Goal: Task Accomplishment & Management: Complete application form

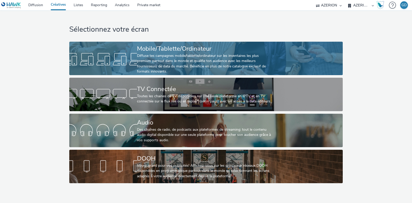
click at [163, 64] on div "Diffuse tes campagnes mobile/tablette/ordinateur sur les inventaires les plus p…" at bounding box center [205, 63] width 136 height 21
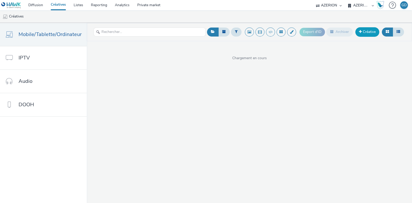
click at [369, 28] on link "Créative" at bounding box center [367, 31] width 24 height 9
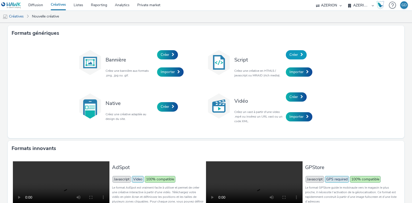
click at [300, 55] on span at bounding box center [301, 55] width 3 height 4
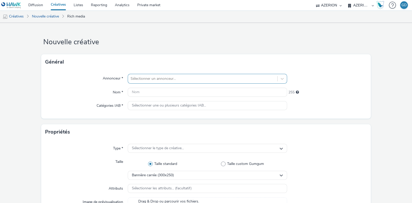
click at [187, 81] on div at bounding box center [202, 79] width 144 height 6
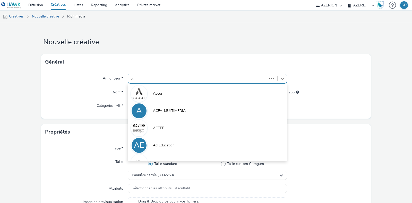
type input "coo"
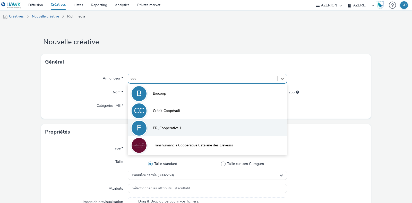
click at [180, 129] on li "F FR_CooperativeU" at bounding box center [207, 127] width 159 height 17
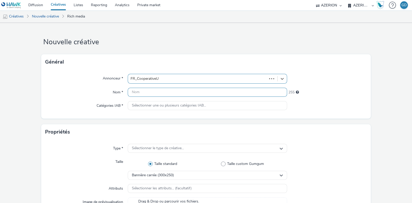
click at [158, 91] on input "text" at bounding box center [207, 92] width 159 height 9
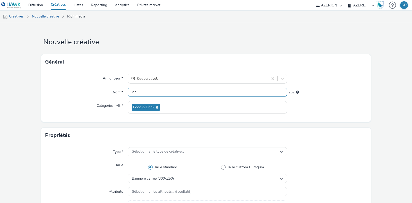
type input "A"
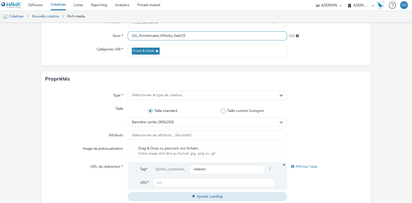
scroll to position [64, 0]
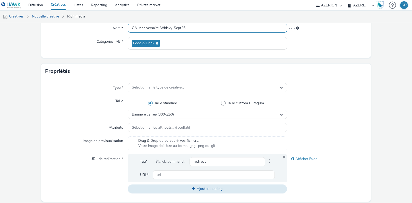
type input "GA_Anniversaire_Whisky_Sept25"
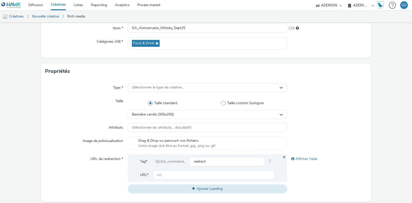
click at [176, 82] on div "Type * Sélectionner le type de créative... Taille Taille standard Taille custom…" at bounding box center [205, 140] width 329 height 123
click at [175, 85] on span "Sélectionner le type de créative..." at bounding box center [158, 87] width 52 height 4
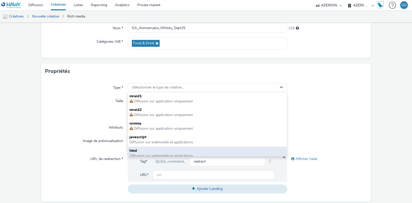
click at [168, 151] on span "html" at bounding box center [207, 150] width 156 height 5
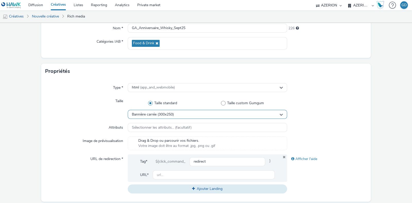
click at [166, 116] on span "Bannière carrée (300x250)" at bounding box center [153, 114] width 42 height 4
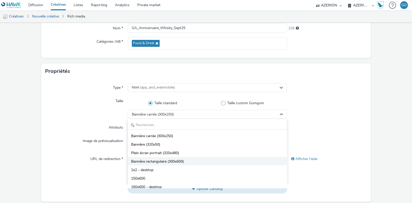
click at [209, 157] on li "Bannière rectangulaire (300x600)" at bounding box center [207, 161] width 159 height 8
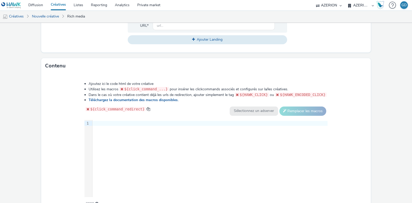
scroll to position [225, 0]
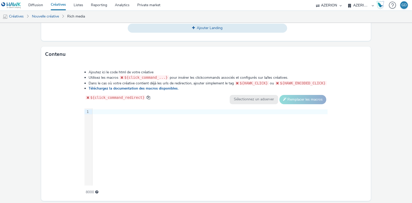
click at [197, 146] on div "9 1 ›" at bounding box center [205, 146] width 243 height 77
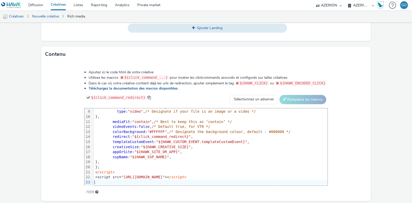
scroll to position [0, 0]
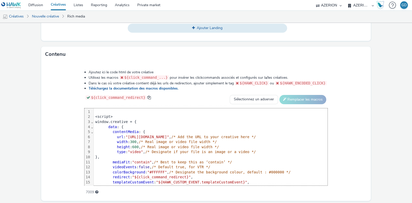
click at [94, 110] on div at bounding box center [211, 111] width 234 height 5
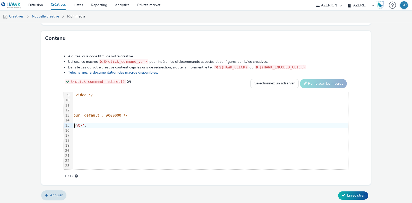
scroll to position [46, 0]
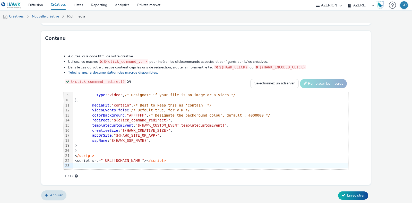
click at [73, 163] on div at bounding box center [381, 165] width 616 height 5
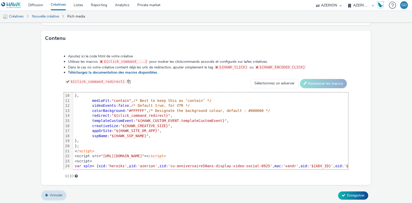
scroll to position [76, 0]
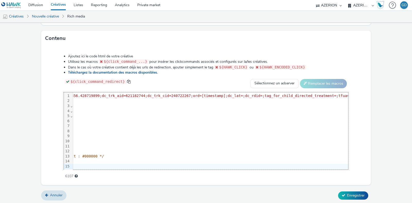
scroll to position [0, 167]
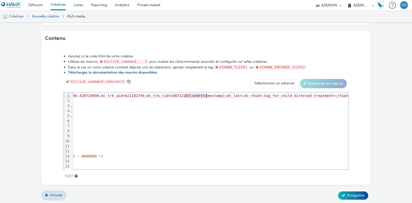
drag, startPoint x: 184, startPoint y: 94, endPoint x: 205, endPoint y: 94, distance: 20.8
click at [205, 94] on span ""https://ad.doubleclick.net/ddm/trackimp/N1237753.3898982AZERION/B34121856.4287…" at bounding box center [154, 96] width 455 height 4
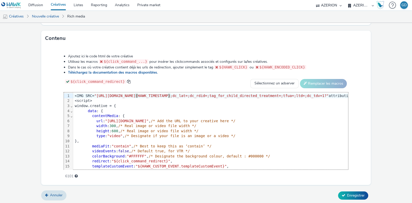
scroll to position [0, 49]
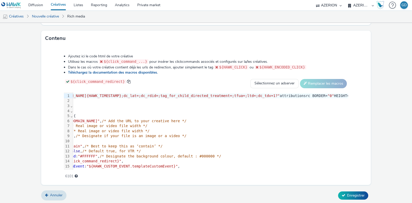
click at [347, 193] on span "Enregistrer" at bounding box center [355, 195] width 17 height 5
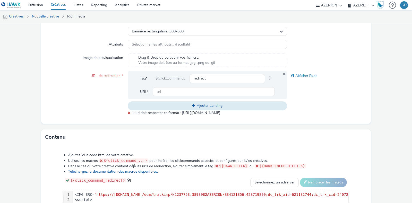
scroll to position [118, 0]
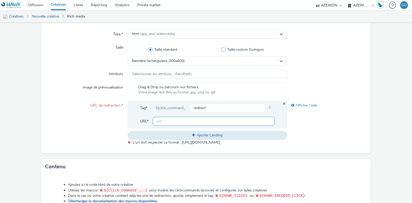
click at [188, 122] on input "text" at bounding box center [214, 121] width 122 height 9
type input "https://www.magasins-u.com"
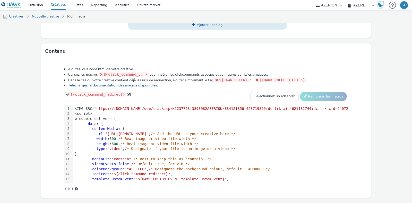
scroll to position [241, 0]
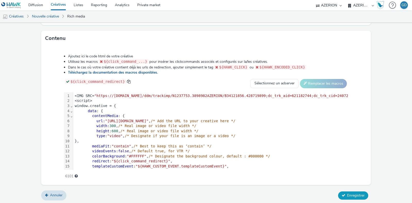
click at [351, 193] on span "Enregistrer" at bounding box center [355, 195] width 17 height 5
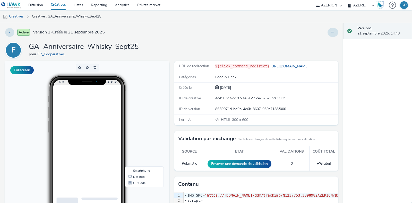
click at [59, 5] on link "Créatives" at bounding box center [58, 5] width 23 height 10
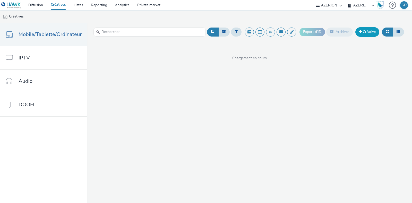
click at [367, 34] on link "Créative" at bounding box center [367, 31] width 24 height 9
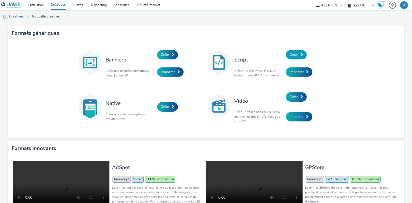
click at [296, 57] on link "Créer" at bounding box center [296, 54] width 21 height 9
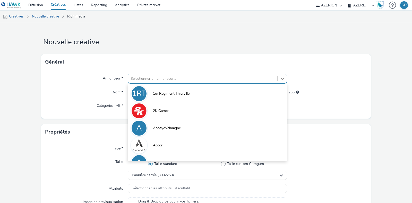
click at [178, 79] on div at bounding box center [202, 79] width 144 height 6
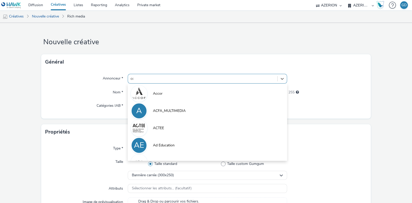
type input "coo"
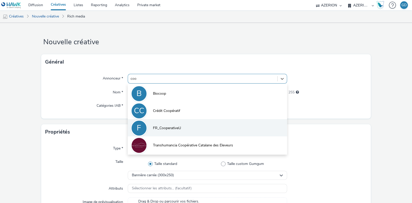
click at [176, 125] on li "F FR_CooperativeU" at bounding box center [207, 127] width 159 height 17
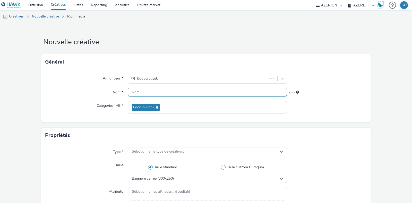
click at [155, 93] on input "text" at bounding box center [207, 92] width 159 height 9
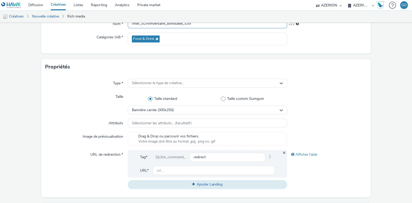
scroll to position [97, 0]
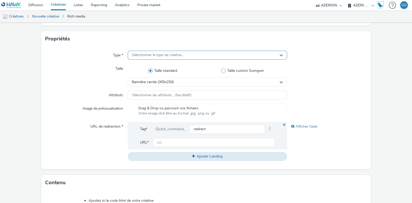
type input "Inter_SUAnnversaire_Bonduelle_S39"
click at [157, 53] on span "Sélectionner le type de créative..." at bounding box center [158, 55] width 52 height 4
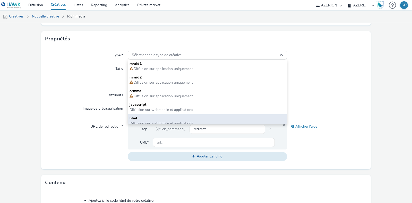
click at [157, 118] on span "html" at bounding box center [207, 118] width 156 height 5
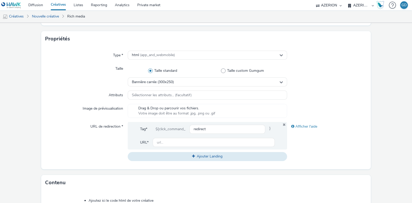
scroll to position [241, 0]
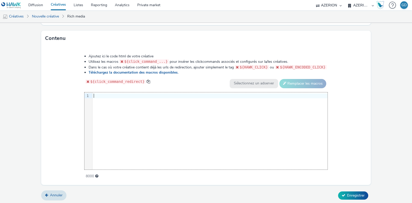
click at [162, 120] on div "9 1 ›" at bounding box center [205, 130] width 243 height 77
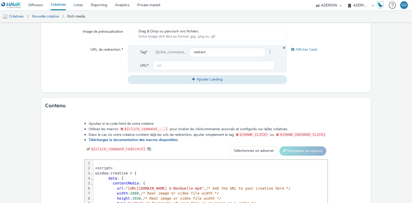
scroll to position [144, 0]
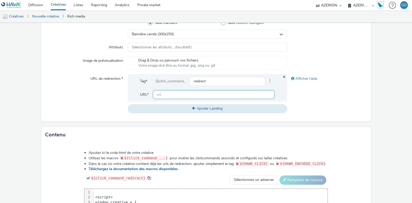
drag, startPoint x: 208, startPoint y: 91, endPoint x: 208, endPoint y: 94, distance: 3.6
click at [208, 91] on input "text" at bounding box center [214, 94] width 122 height 9
type input "https://www.magasins-u.com"
click at [178, 35] on div "Bannière carrée (300x250)" at bounding box center [207, 34] width 159 height 9
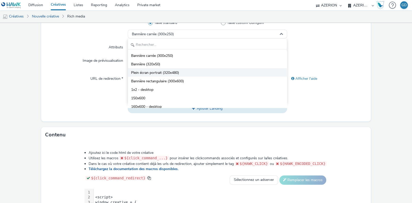
click at [190, 72] on li "Plein écran portrait (320x480)" at bounding box center [207, 72] width 159 height 8
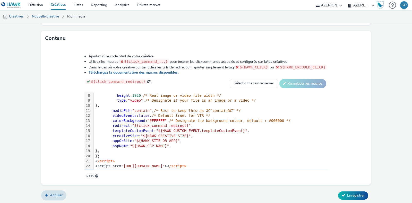
scroll to position [46, 0]
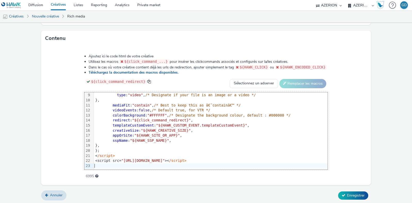
click at [121, 163] on div at bounding box center [211, 165] width 234 height 5
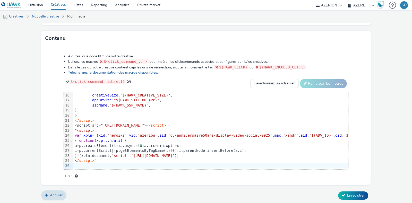
scroll to position [241, 0]
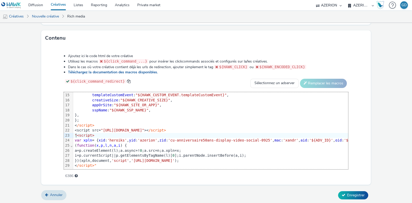
click at [76, 133] on span ""<script>" at bounding box center [85, 135] width 20 height 4
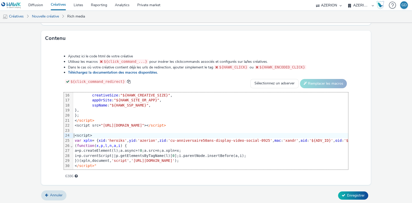
scroll to position [81, 0]
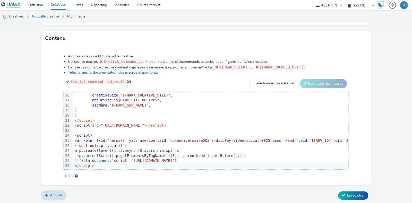
scroll to position [0, 0]
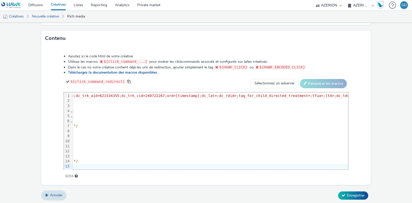
scroll to position [0, 204]
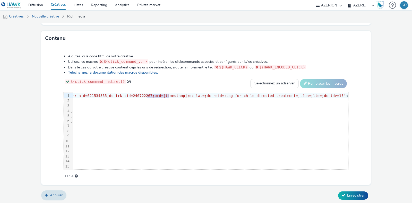
drag, startPoint x: 147, startPoint y: 96, endPoint x: 169, endPoint y: 96, distance: 21.4
click at [169, 96] on span ""https://ad.doubleclick.net/ddm/trackimp/N1237753.3898982AZERION/B34121856.4287…" at bounding box center [117, 96] width 455 height 4
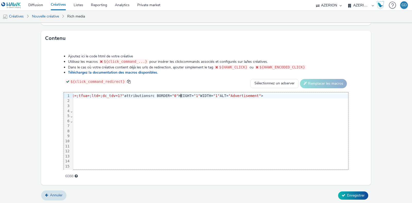
scroll to position [0, 49]
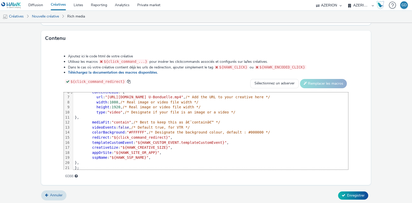
scroll to position [0, 0]
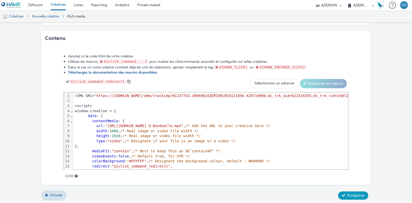
click at [347, 194] on span "Enregistrer" at bounding box center [355, 195] width 17 height 5
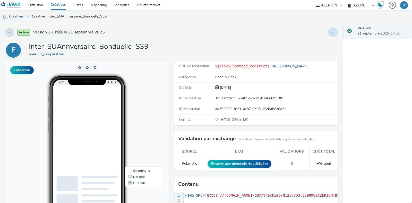
click at [49, 5] on link "Créatives" at bounding box center [58, 5] width 23 height 10
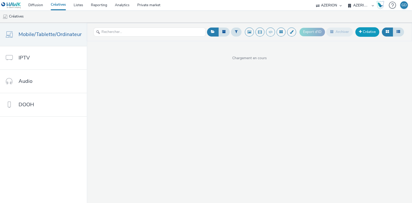
click at [367, 30] on link "Créative" at bounding box center [367, 31] width 24 height 9
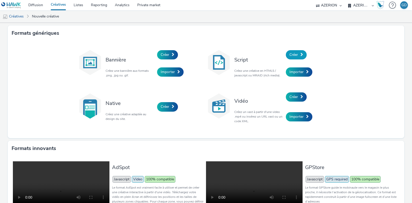
click at [298, 52] on link "Créer" at bounding box center [296, 54] width 21 height 9
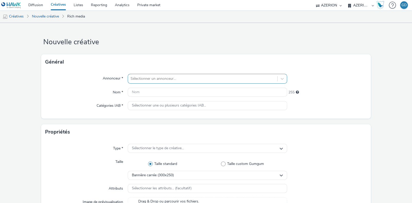
click at [212, 80] on div at bounding box center [202, 79] width 144 height 6
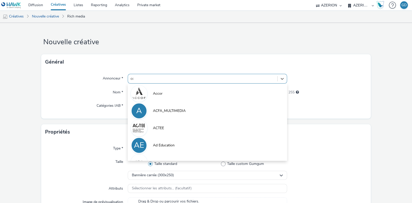
type input "coo"
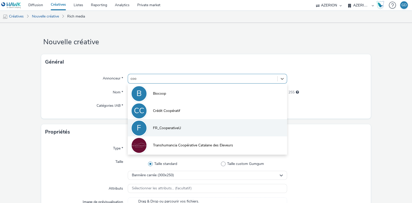
click at [187, 127] on li "F FR_CooperativeU" at bounding box center [207, 127] width 159 height 17
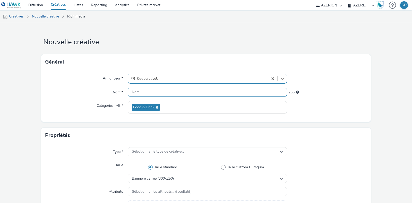
click at [155, 91] on input "text" at bounding box center [207, 92] width 159 height 9
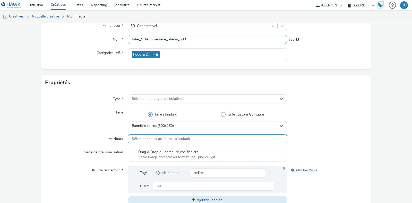
scroll to position [97, 0]
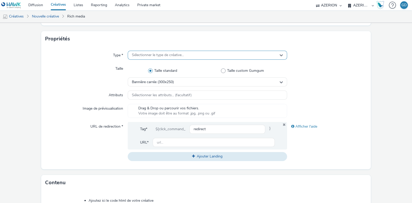
type input "Inter_SUAnniversaire_Sheba_S39"
click at [181, 56] on span "Sélectionner le type de créative..." at bounding box center [158, 55] width 52 height 4
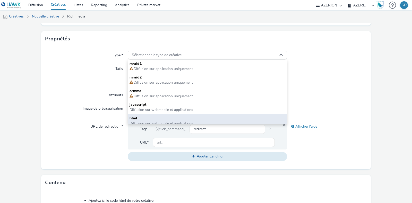
click at [165, 116] on span "html" at bounding box center [207, 118] width 156 height 5
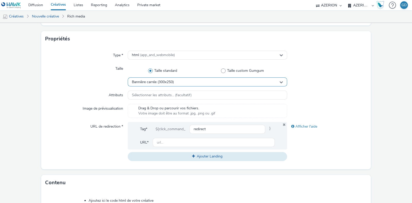
click at [192, 82] on div "Bannière carrée (300x250)" at bounding box center [207, 81] width 159 height 9
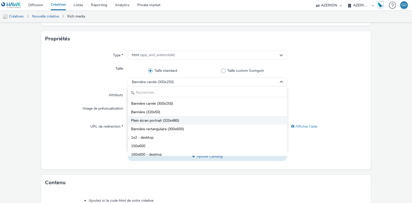
click at [190, 120] on li "Plein écran portrait (320x480)" at bounding box center [207, 120] width 159 height 8
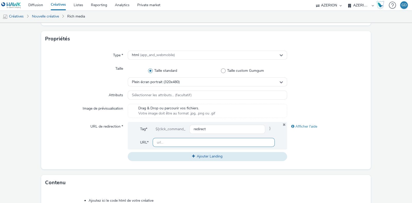
click at [196, 140] on input "text" at bounding box center [214, 142] width 122 height 9
type input "https://www.magasins-u.com"
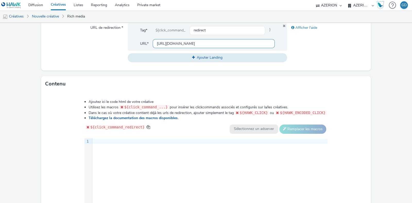
scroll to position [225, 0]
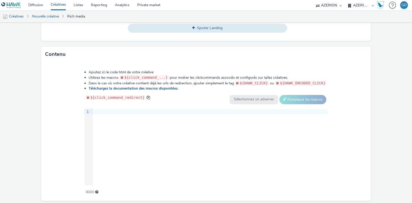
click at [170, 133] on div "9 1 ›" at bounding box center [205, 146] width 243 height 77
click at [133, 137] on div "9 1 ›" at bounding box center [205, 146] width 243 height 77
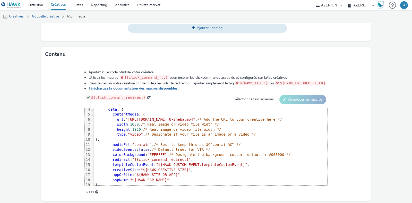
scroll to position [0, 0]
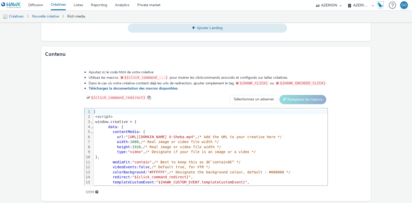
click at [99, 112] on div at bounding box center [211, 111] width 234 height 5
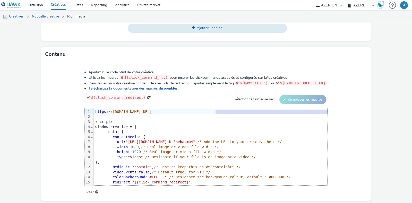
drag, startPoint x: 195, startPoint y: 111, endPoint x: 340, endPoint y: 110, distance: 145.7
click at [328, 110] on div "99 1 2 3 4 5 6 7 8 9 10 11 12 13 14 15 16 17 18 19 20 21 22 23 24 › ⌄ ⌄ ⌄ https…" at bounding box center [205, 146] width 243 height 77
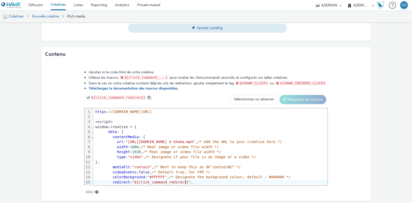
click at [152, 112] on span "//ad.doubleclick.net/ddm/trackclk/N1237753.3898982AZERION/B34121856.428157586;d…" at bounding box center [129, 112] width 43 height 4
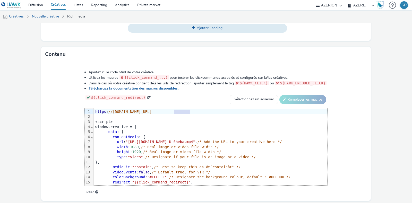
click at [152, 112] on span "//ad.doubleclick.net/ddm/trackclk/N1237753.3898982AZERION/B34121856.428157586;d…" at bounding box center [129, 112] width 43 height 4
click at [160, 114] on div at bounding box center [211, 116] width 234 height 5
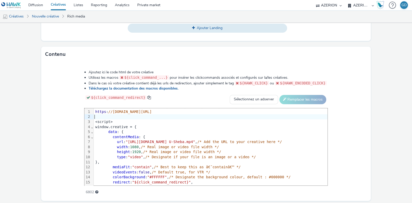
click at [160, 114] on div at bounding box center [289, 116] width 390 height 5
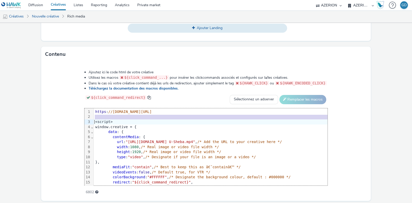
click at [152, 110] on span "//ad.doubleclick.net/ddm/trackclk/N1237753.3898982AZERION/B34121856.428157586;d…" at bounding box center [129, 112] width 43 height 4
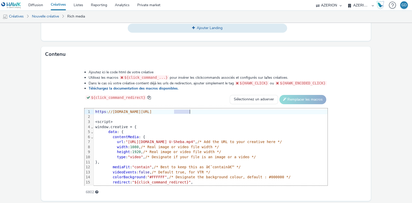
click at [152, 110] on span "//ad.doubleclick.net/ddm/trackclk/N1237753.3898982AZERION/B34121856.428157586;d…" at bounding box center [129, 112] width 43 height 4
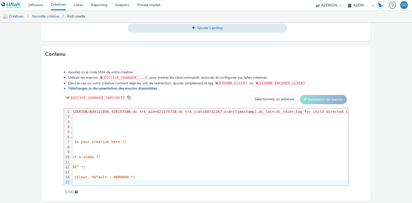
scroll to position [0, 159]
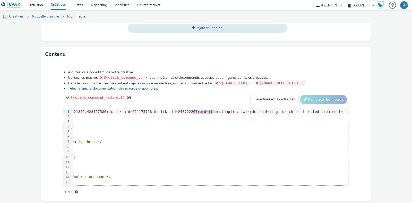
drag, startPoint x: 191, startPoint y: 112, endPoint x: 213, endPoint y: 111, distance: 21.4
click at [213, 111] on span ""https://ad.doubleclick.net/ddm/trackimp/N1237753.3898982AZERION/B34121856.4281…" at bounding box center [162, 112] width 455 height 4
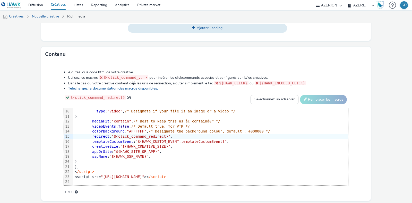
scroll to position [51, 0]
click at [260, 179] on div at bounding box center [387, 181] width 629 height 5
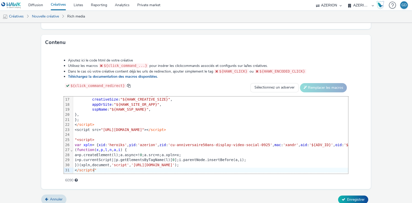
scroll to position [241, 0]
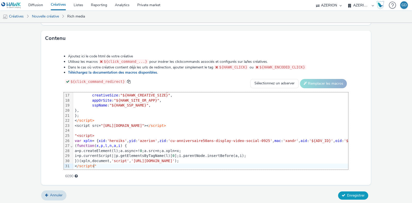
click at [354, 194] on span "Enregistrer" at bounding box center [355, 195] width 17 height 5
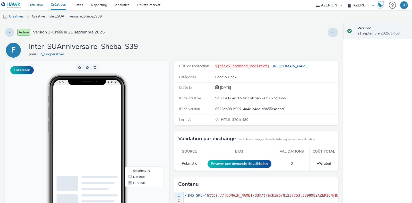
click at [38, 4] on link "Diffusion" at bounding box center [35, 5] width 22 height 10
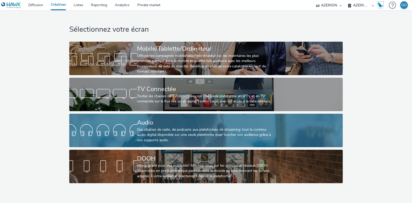
click at [155, 129] on div "Des chaînes de radio, de podcasts aux plateformes de streaming: tout le contenu…" at bounding box center [205, 135] width 136 height 16
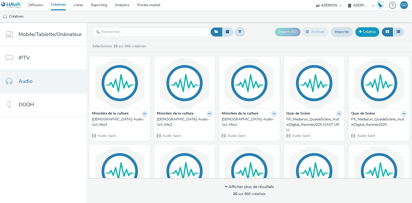
click at [368, 33] on link "Créative" at bounding box center [367, 31] width 24 height 9
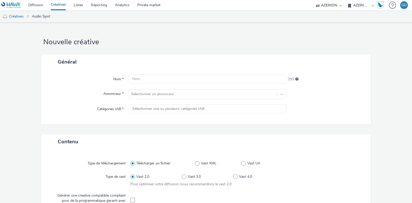
click at [145, 86] on div "Nom * 255 Annonceur * Sélectionner un annonceur... Catégories IAB * Sélectionne…" at bounding box center [205, 96] width 329 height 55
click at [145, 77] on input "text" at bounding box center [207, 79] width 158 height 9
click at [142, 90] on div "Nom * 255 Annonceur * Sélectionner un annonceur... Catégories IAB * Sélectionne…" at bounding box center [205, 96] width 329 height 55
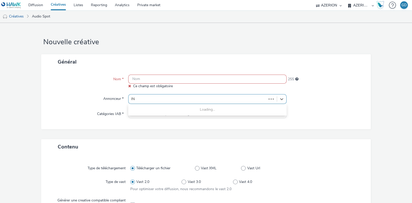
type input "I"
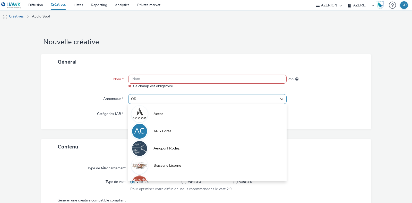
type input "O"
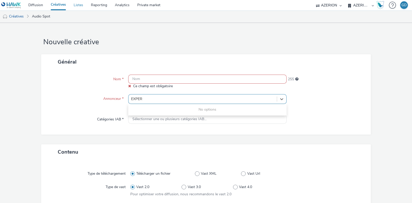
type input "EXPER"
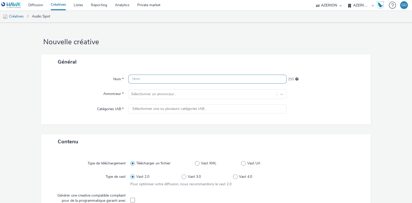
click at [160, 81] on input "text" at bounding box center [207, 79] width 158 height 9
paste input "CNOEC"
type input "Spot_CNOEC_FacturesElectroniques_SeptOct25"
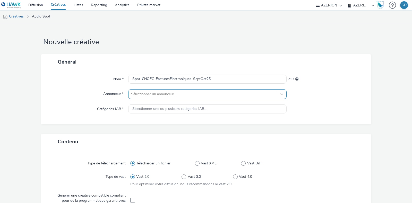
click at [159, 93] on div at bounding box center [202, 94] width 143 height 6
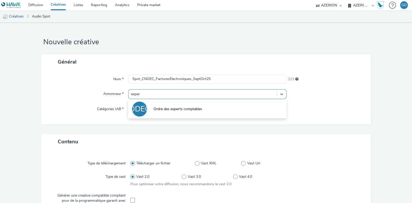
type input "expert"
click at [169, 103] on li "ODEC Ordre des experts comptables" at bounding box center [207, 108] width 158 height 17
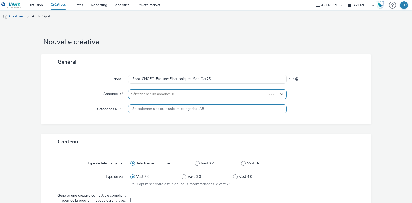
type input "[URL][DOMAIN_NAME]"
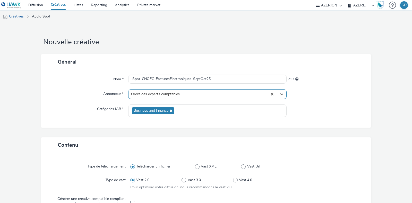
scroll to position [97, 0]
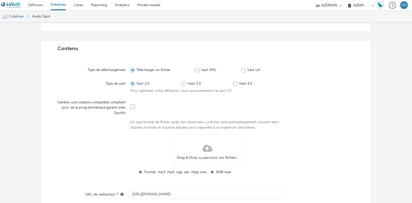
click at [187, 153] on div "Drag & Drop ou parcourir vos fichiers." at bounding box center [207, 150] width 67 height 33
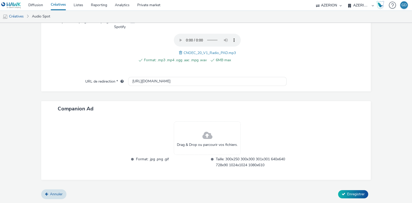
scroll to position [177, 0]
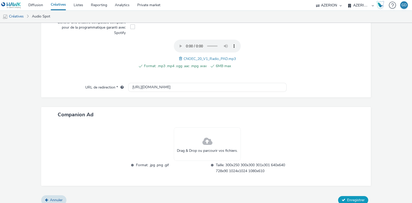
click at [354, 198] on span "Enregistrer" at bounding box center [355, 200] width 17 height 5
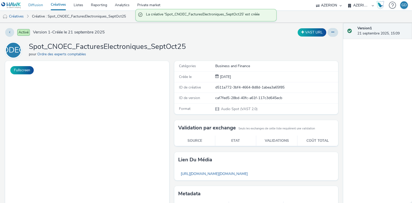
click at [39, 5] on link "Diffusion" at bounding box center [35, 5] width 22 height 10
